Goal: Task Accomplishment & Management: Use online tool/utility

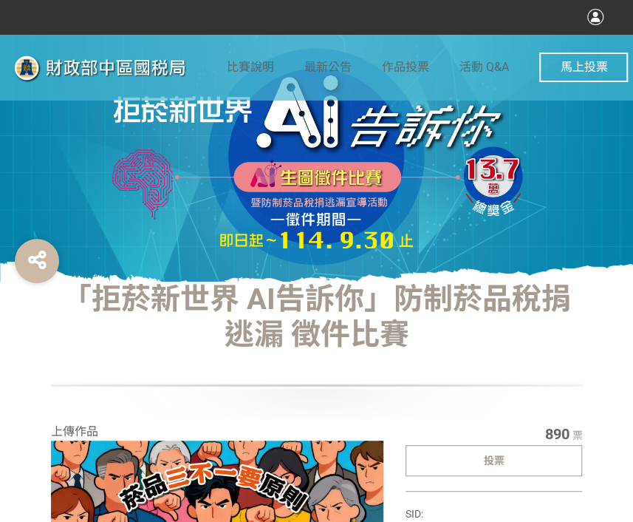
click at [498, 468] on div "投票" at bounding box center [494, 460] width 177 height 31
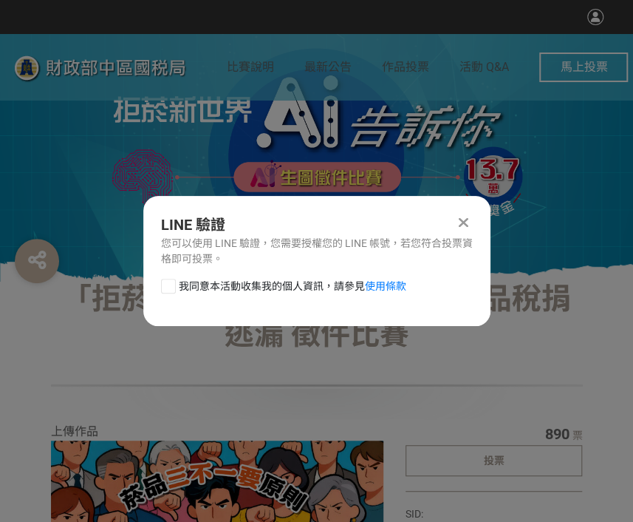
click at [170, 284] on div at bounding box center [168, 286] width 15 height 15
checkbox input "true"
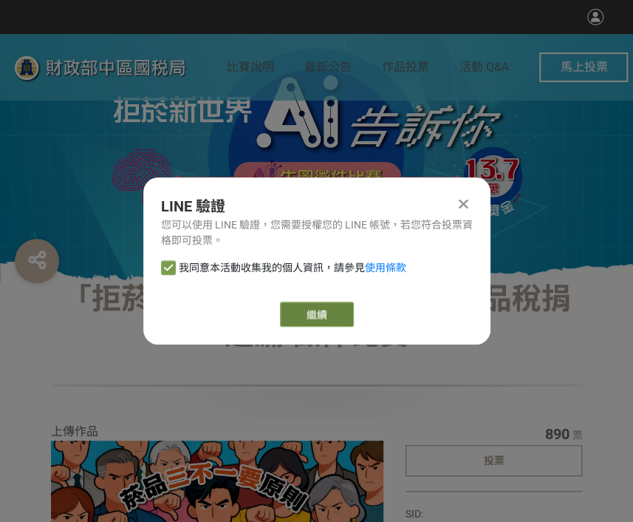
click at [341, 315] on link "繼續" at bounding box center [317, 314] width 74 height 25
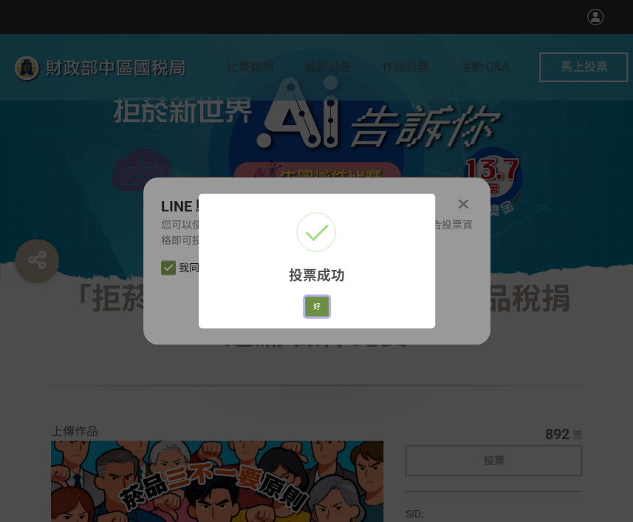
click at [316, 312] on button "好" at bounding box center [317, 306] width 24 height 21
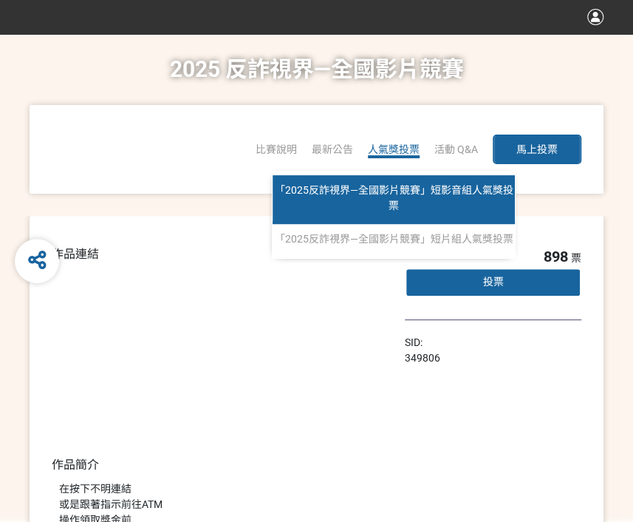
click at [408, 197] on link "「2025反詐視界—全國影片競賽」短影音組人氣獎投票" at bounding box center [394, 199] width 242 height 49
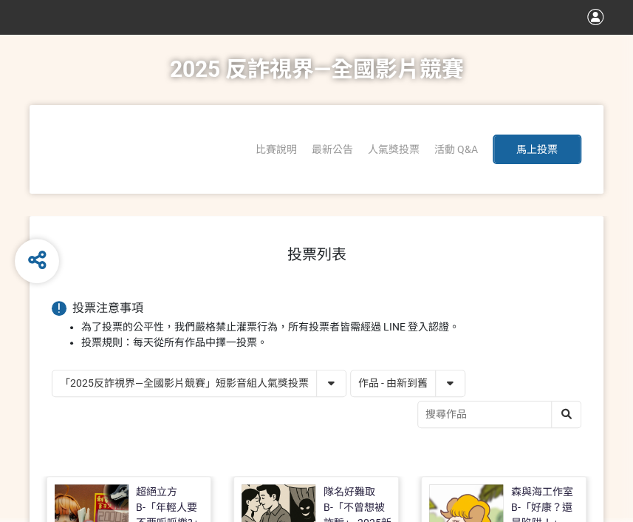
click at [390, 379] on select "作品 - 由新到舊 作品 - 由舊到新 票數 - 由多到少 票數 - 由少到多" at bounding box center [408, 383] width 114 height 26
select select "vote"
click at [351, 370] on select "作品 - 由新到舊 作品 - 由舊到新 票數 - 由多到少 票數 - 由少到多" at bounding box center [408, 383] width 114 height 26
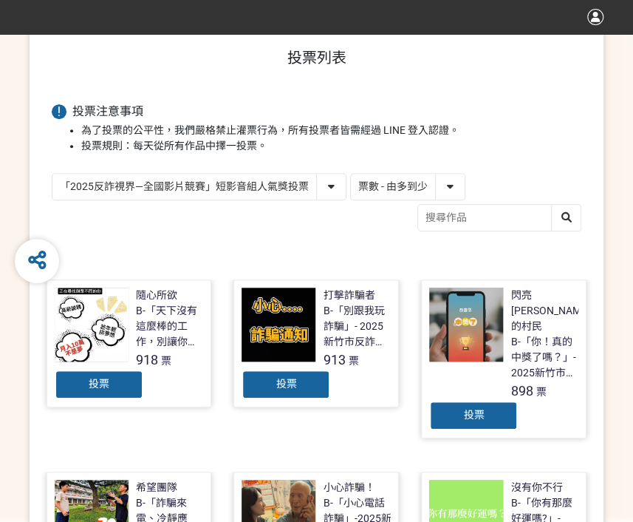
scroll to position [222, 0]
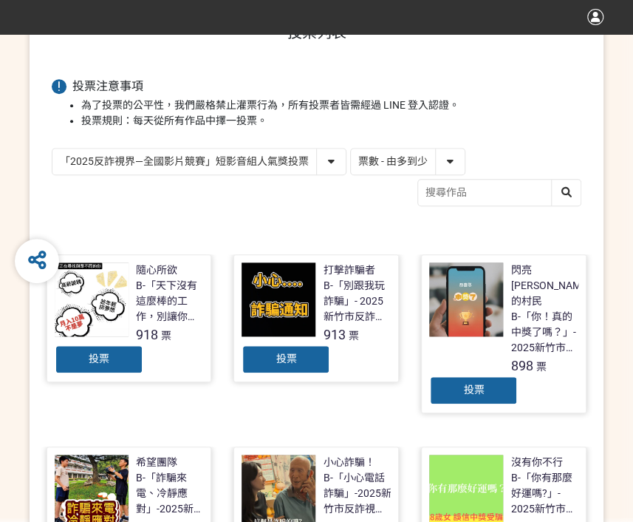
click at [306, 369] on div "投票" at bounding box center [286, 359] width 89 height 30
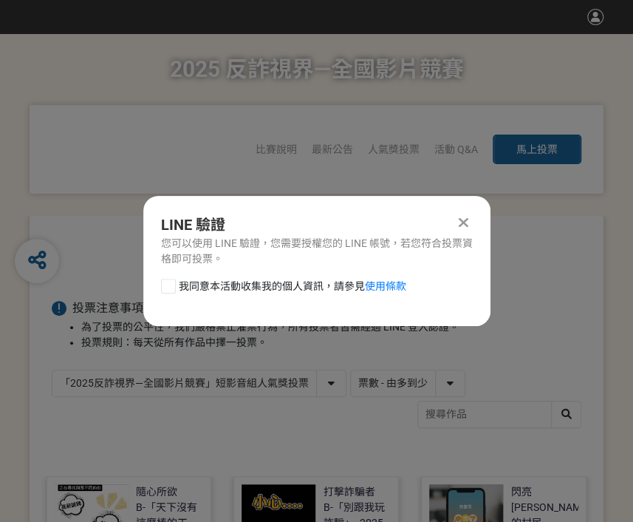
scroll to position [0, 0]
click at [164, 280] on div at bounding box center [168, 286] width 15 height 15
checkbox input "true"
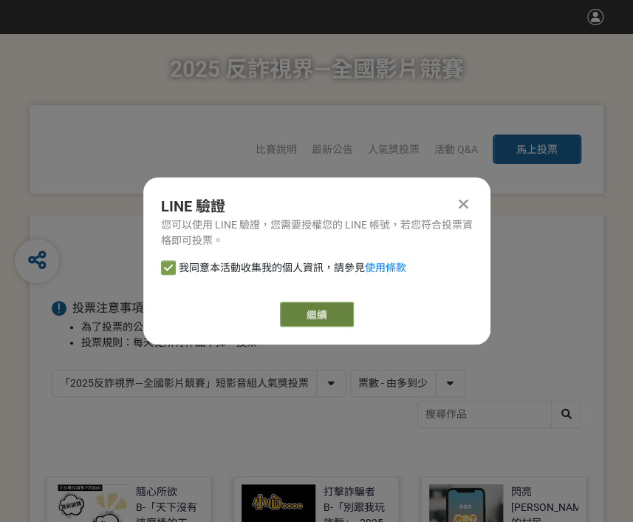
click at [321, 314] on link "繼續" at bounding box center [317, 314] width 74 height 25
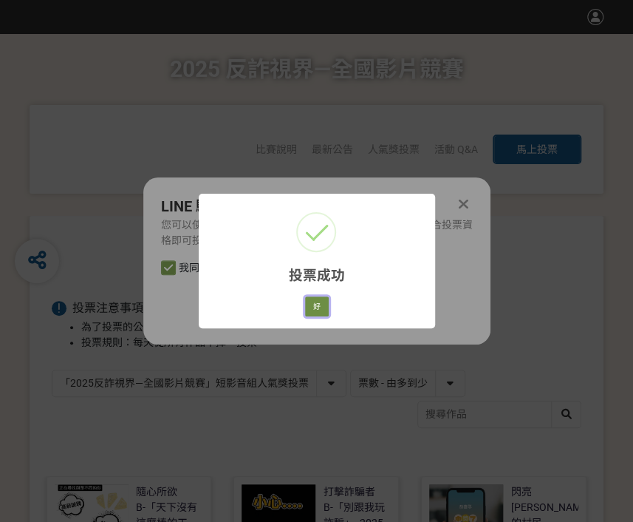
click at [319, 312] on button "好" at bounding box center [317, 306] width 24 height 21
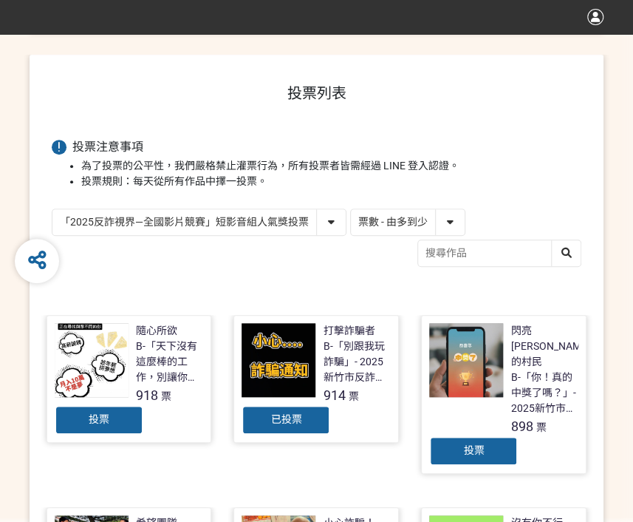
scroll to position [186, 0]
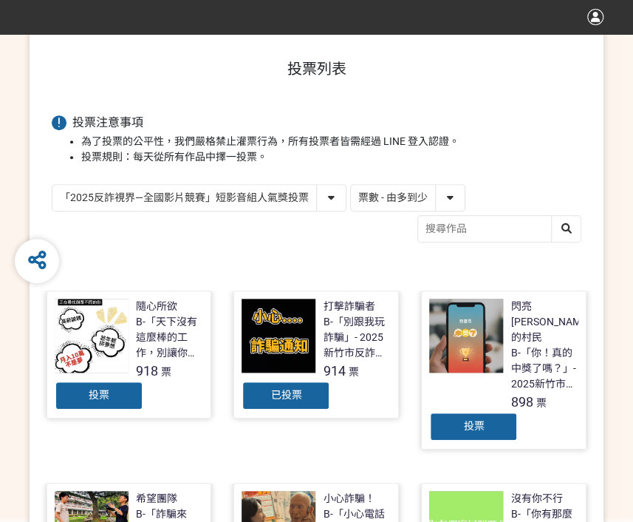
click at [223, 208] on select "「2025反詐視界—全國影片競賽」短影音組人氣獎投票 「2025反詐視界—全國影片競賽」短片組人氣獎投票" at bounding box center [198, 198] width 293 height 26
select select "13146"
click at [52, 185] on select "「2025反詐視界—全國影片競賽」短影音組人氣獎投票 「2025反詐視界—全國影片競賽」短片組人氣獎投票" at bounding box center [198, 198] width 293 height 26
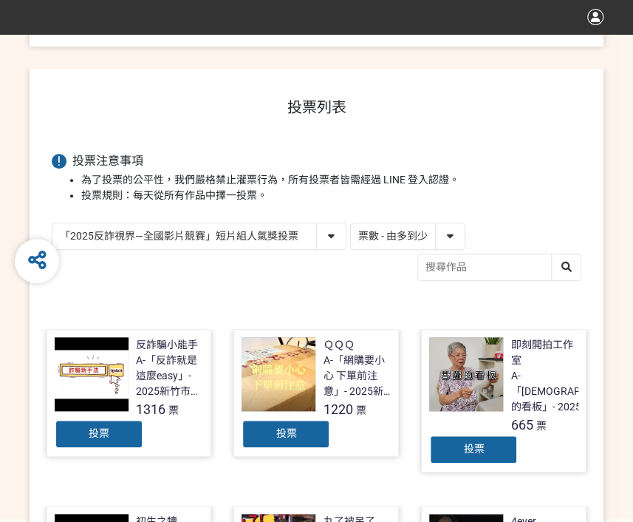
scroll to position [148, 0]
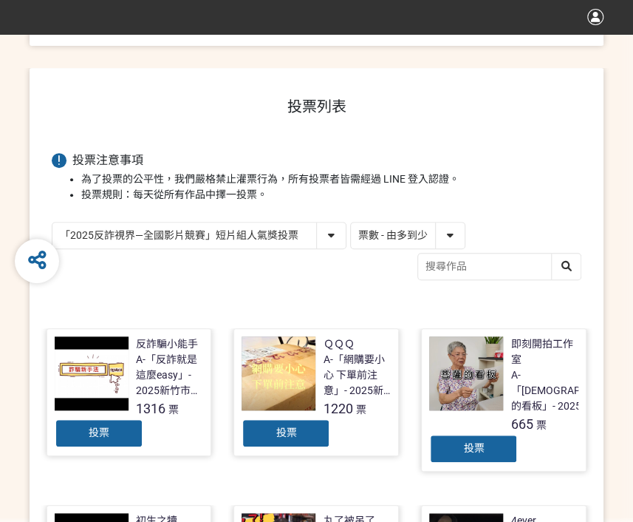
drag, startPoint x: 265, startPoint y: 432, endPoint x: 265, endPoint y: 421, distance: 11.1
click at [265, 432] on div "投票" at bounding box center [286, 433] width 89 height 30
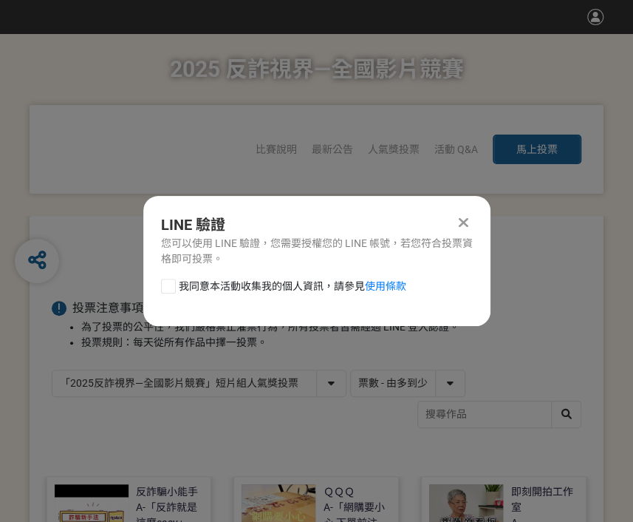
click at [157, 293] on div "我同意本活動收集我的個人資訊，請參見 使用條款" at bounding box center [316, 294] width 347 height 30
click at [165, 284] on div at bounding box center [168, 286] width 15 height 15
checkbox input "true"
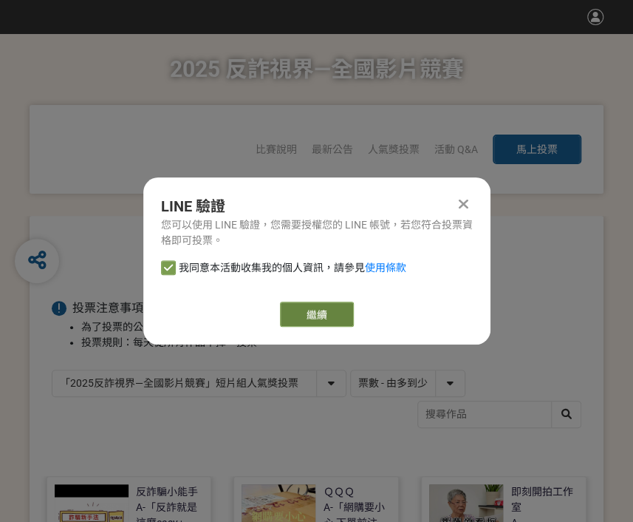
click at [305, 326] on link "繼續" at bounding box center [317, 314] width 74 height 25
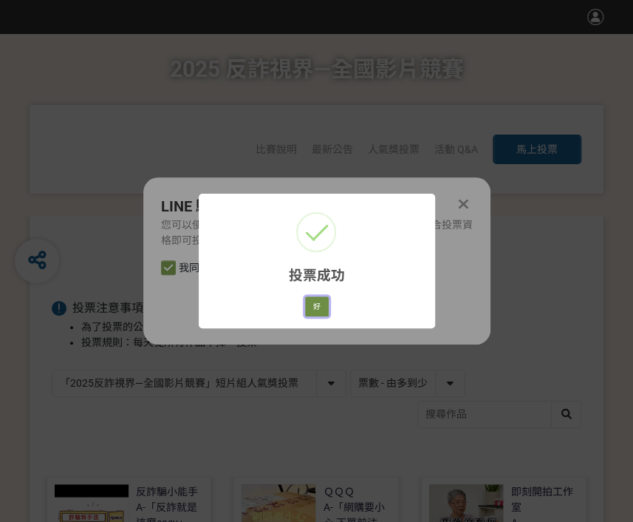
click at [322, 302] on button "好" at bounding box center [317, 306] width 24 height 21
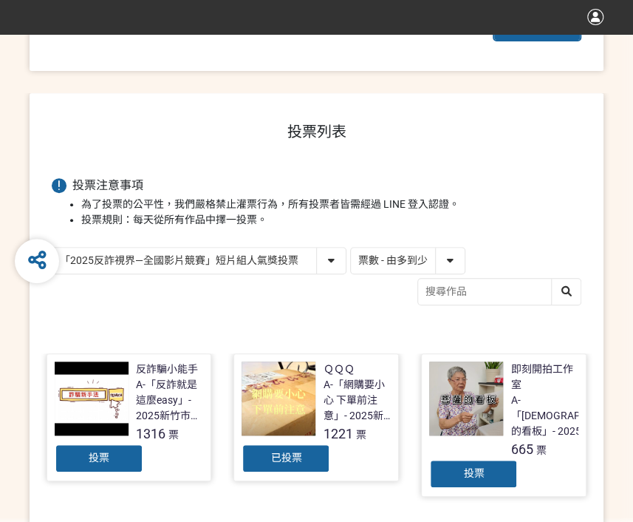
scroll to position [129, 0]
